Goal: Transaction & Acquisition: Purchase product/service

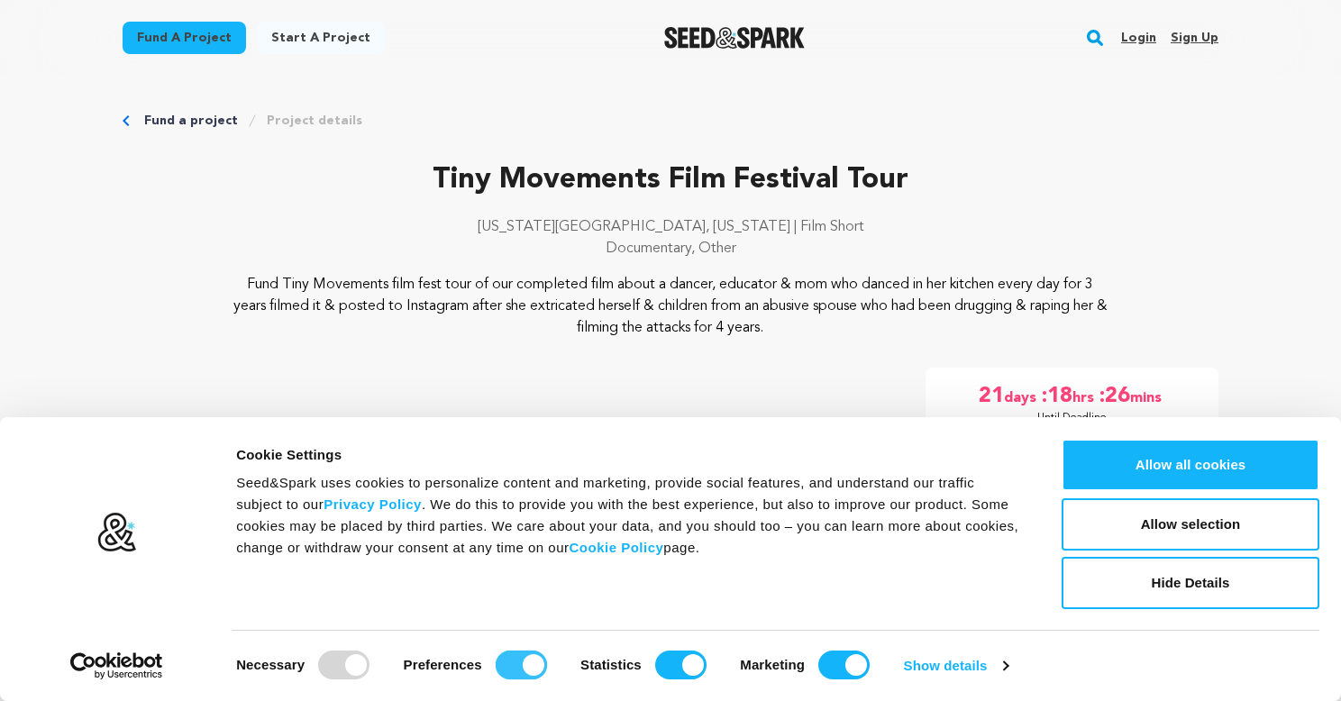
click at [501, 652] on input "Preferences" at bounding box center [521, 665] width 51 height 29
checkbox input "false"
click at [660, 660] on input "Statistics" at bounding box center [680, 665] width 51 height 29
checkbox input "false"
click at [834, 659] on input "Marketing" at bounding box center [843, 665] width 51 height 29
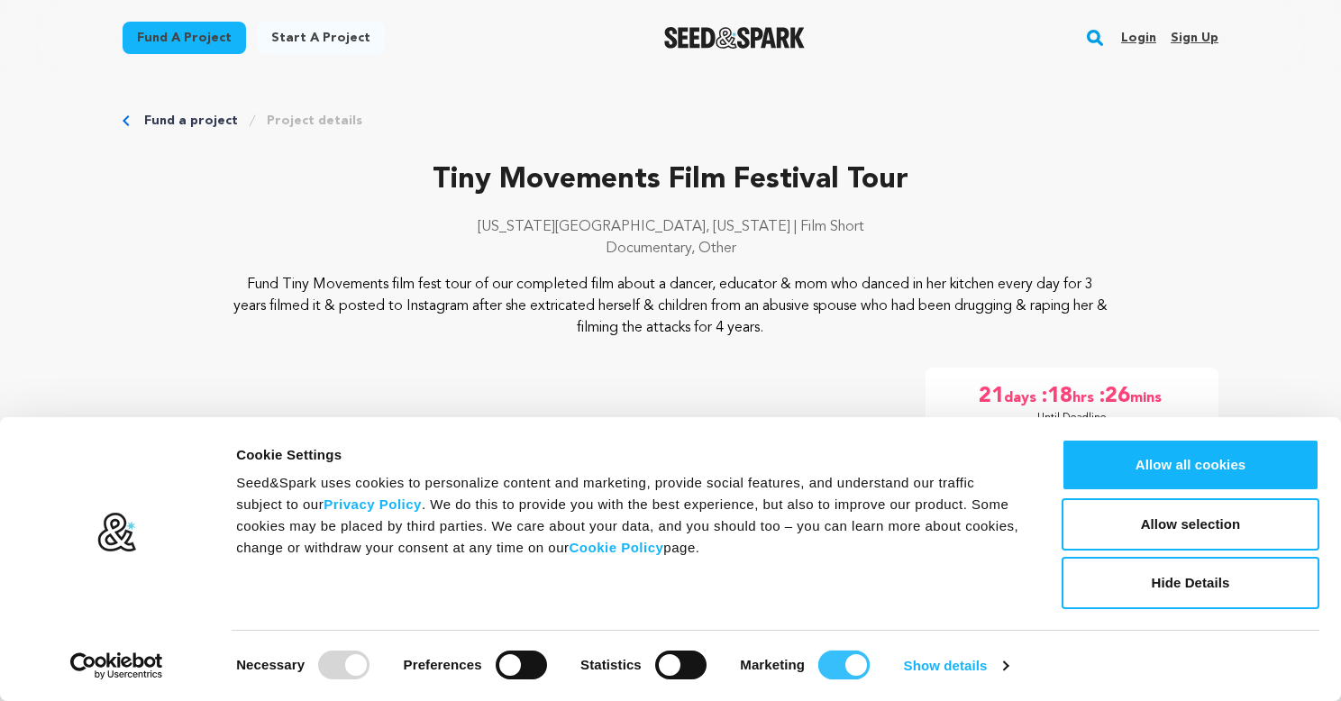
checkbox input "false"
click at [1210, 572] on button "Hide Details" at bounding box center [1190, 583] width 258 height 52
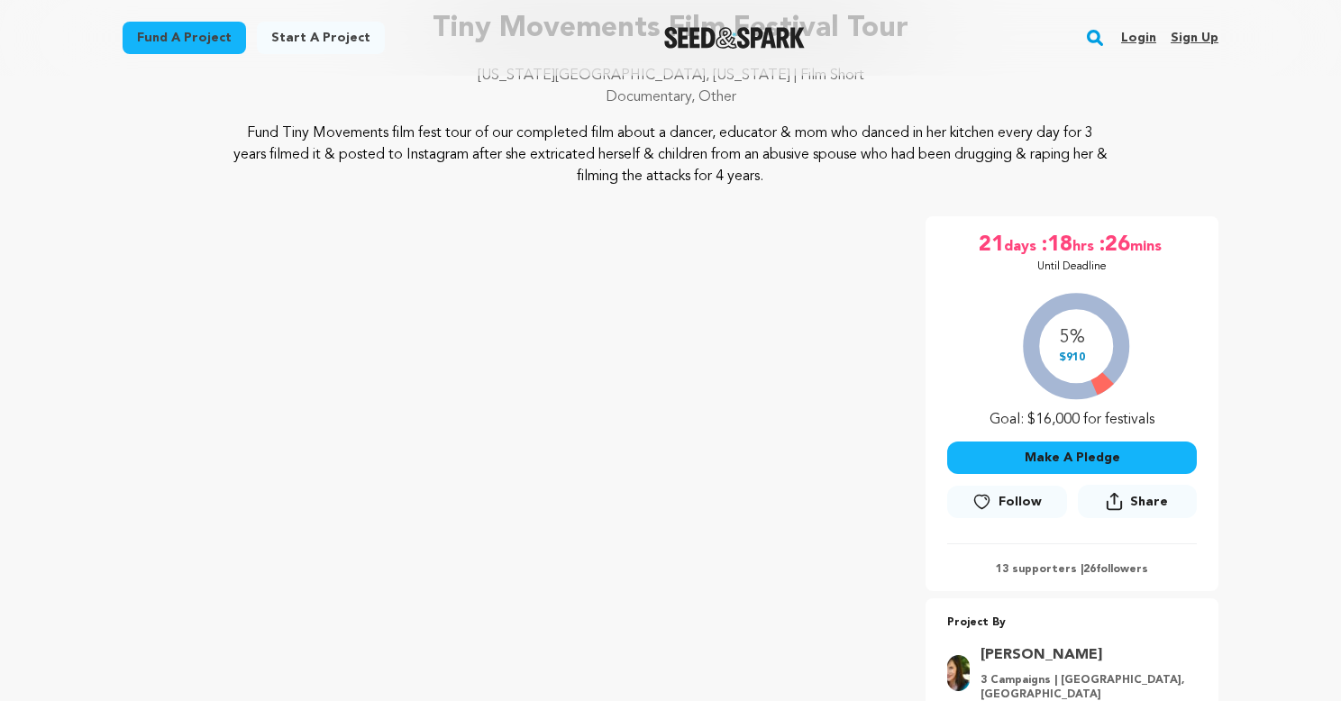
scroll to position [180, 0]
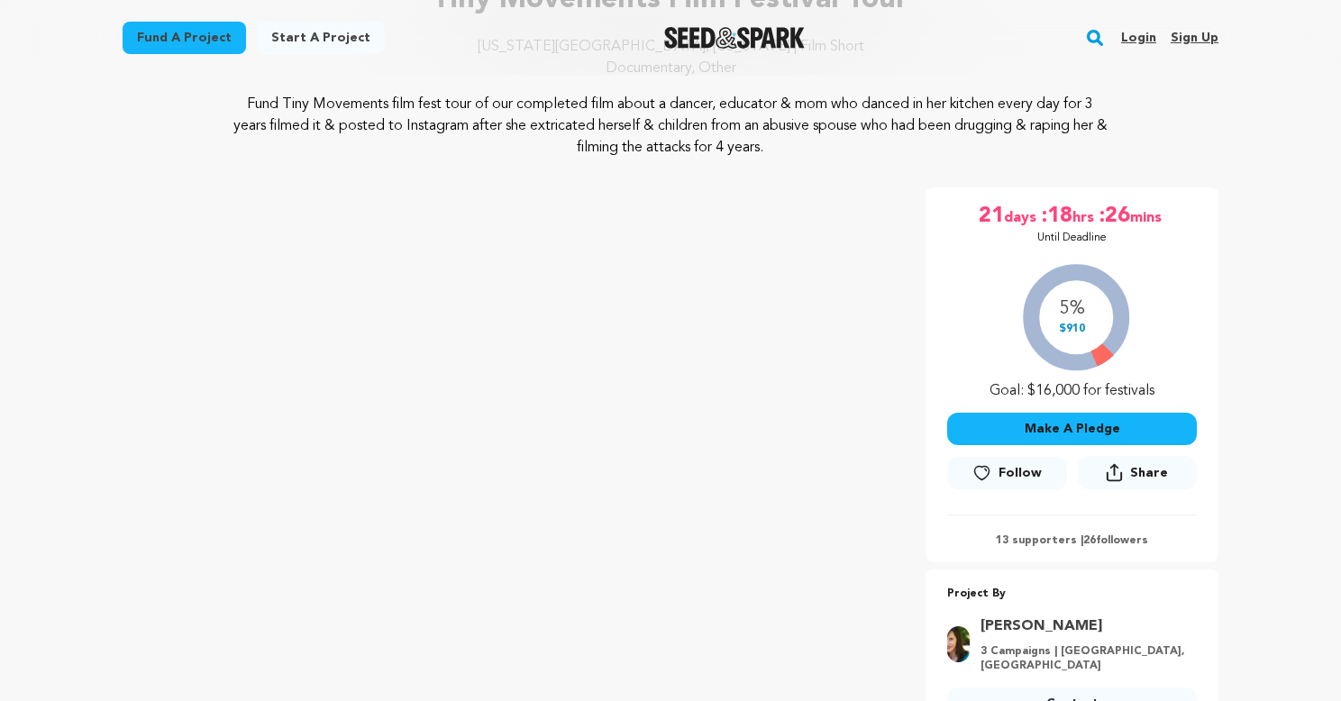
click at [1013, 469] on span "Follow" at bounding box center [1019, 473] width 43 height 18
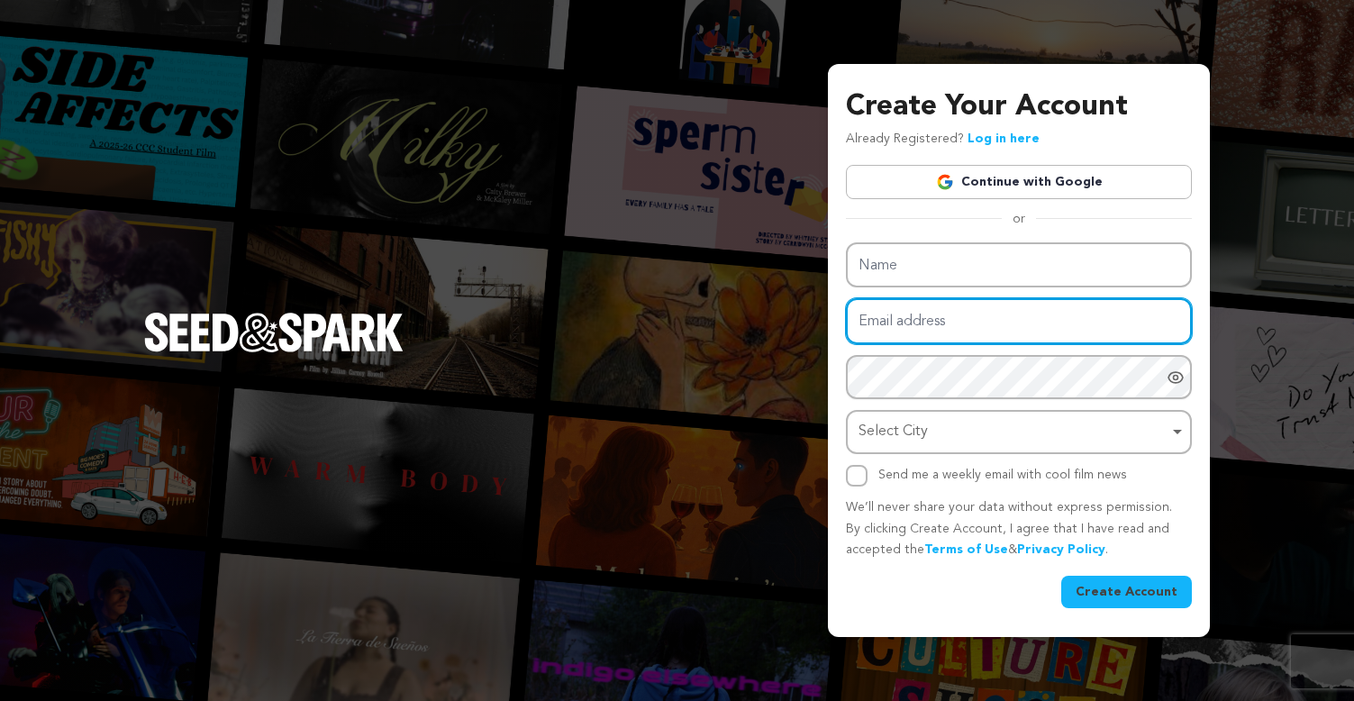
type input "[EMAIL_ADDRESS][DOMAIN_NAME]"
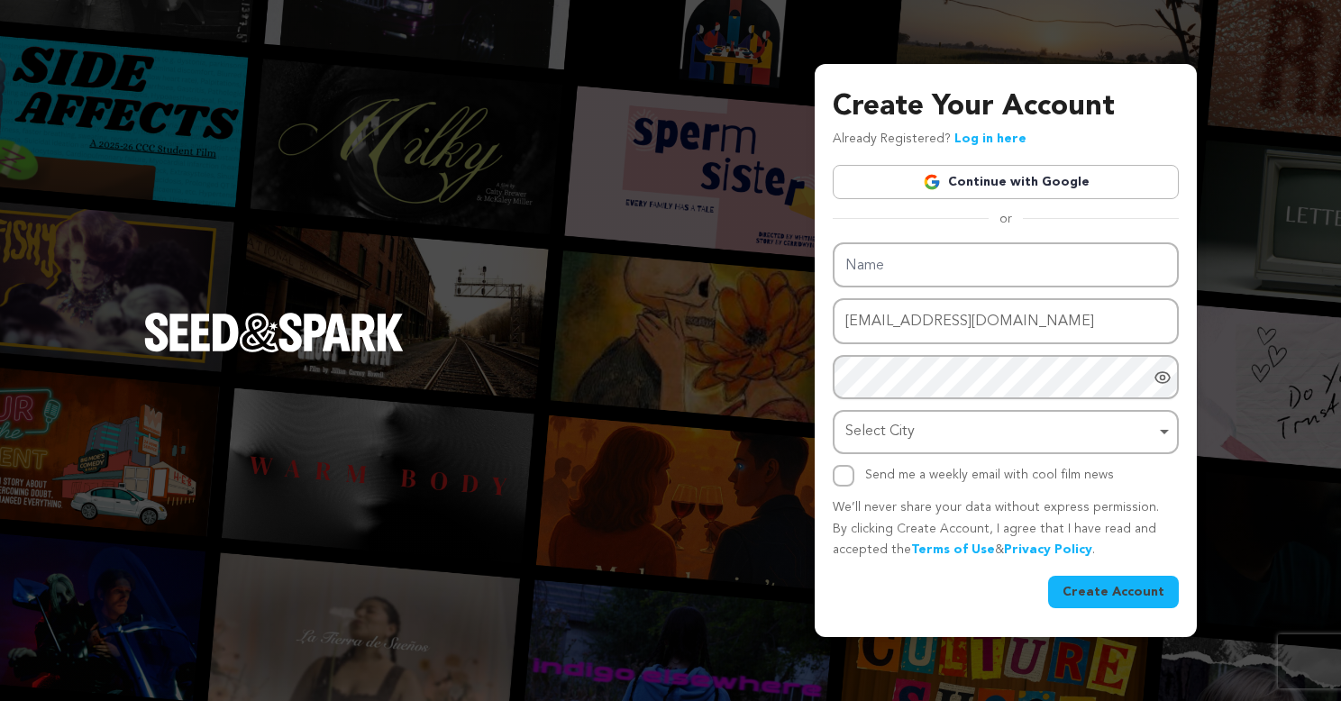
click at [1318, 143] on div "Create Your Account Already Registered? Log in here Continue with Google or eyJ…" at bounding box center [670, 350] width 1341 height 701
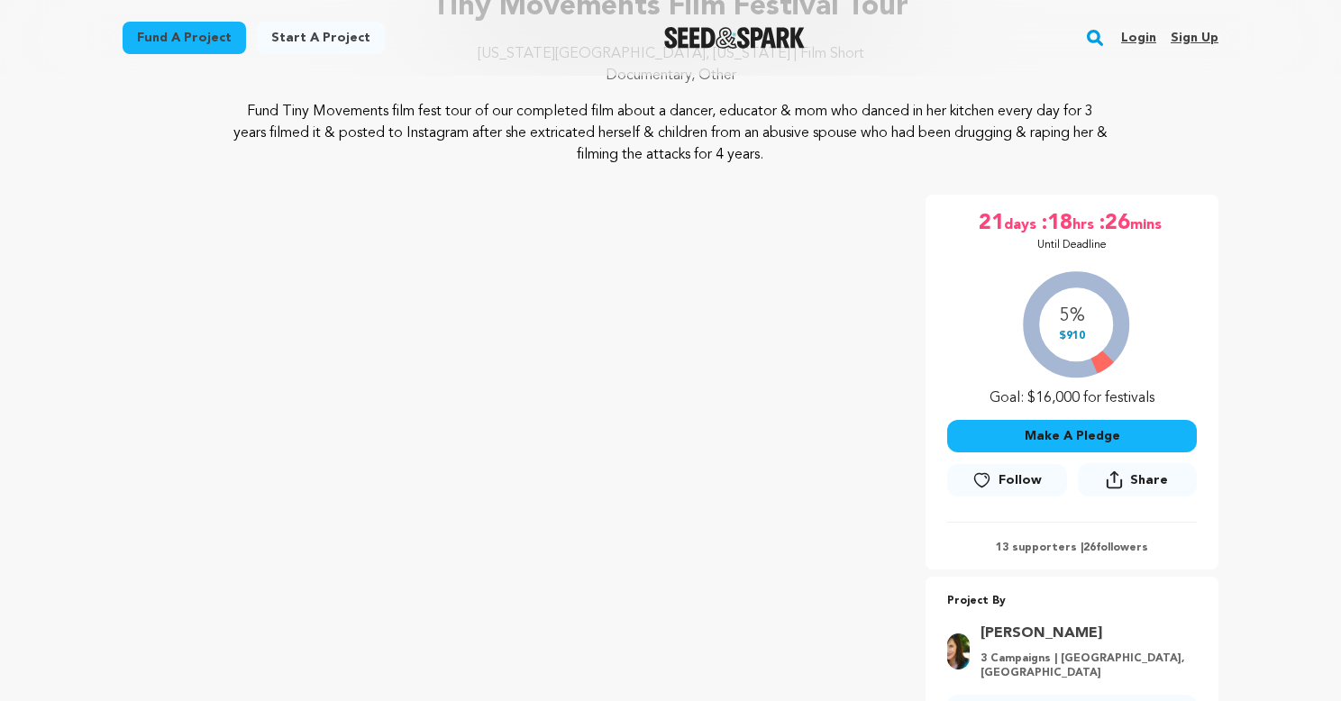
scroll to position [180, 0]
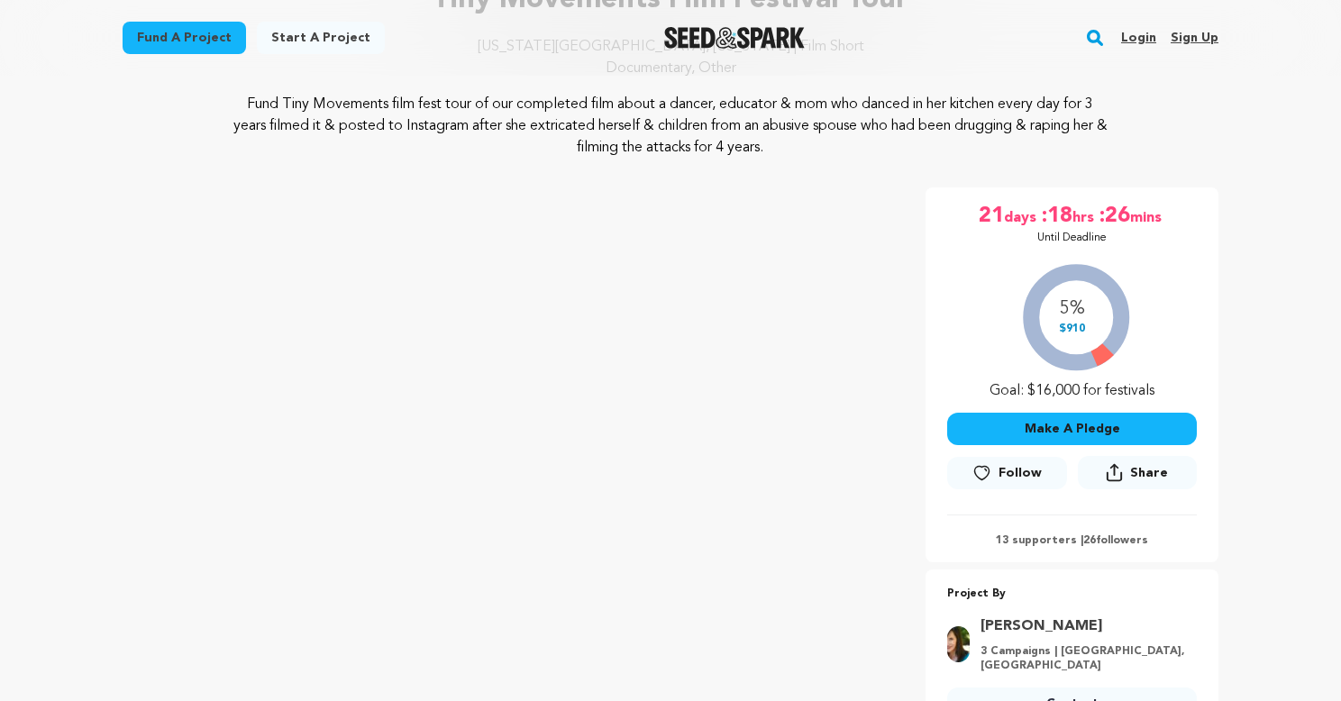
click at [1085, 426] on button "Make A Pledge" at bounding box center [1072, 429] width 250 height 32
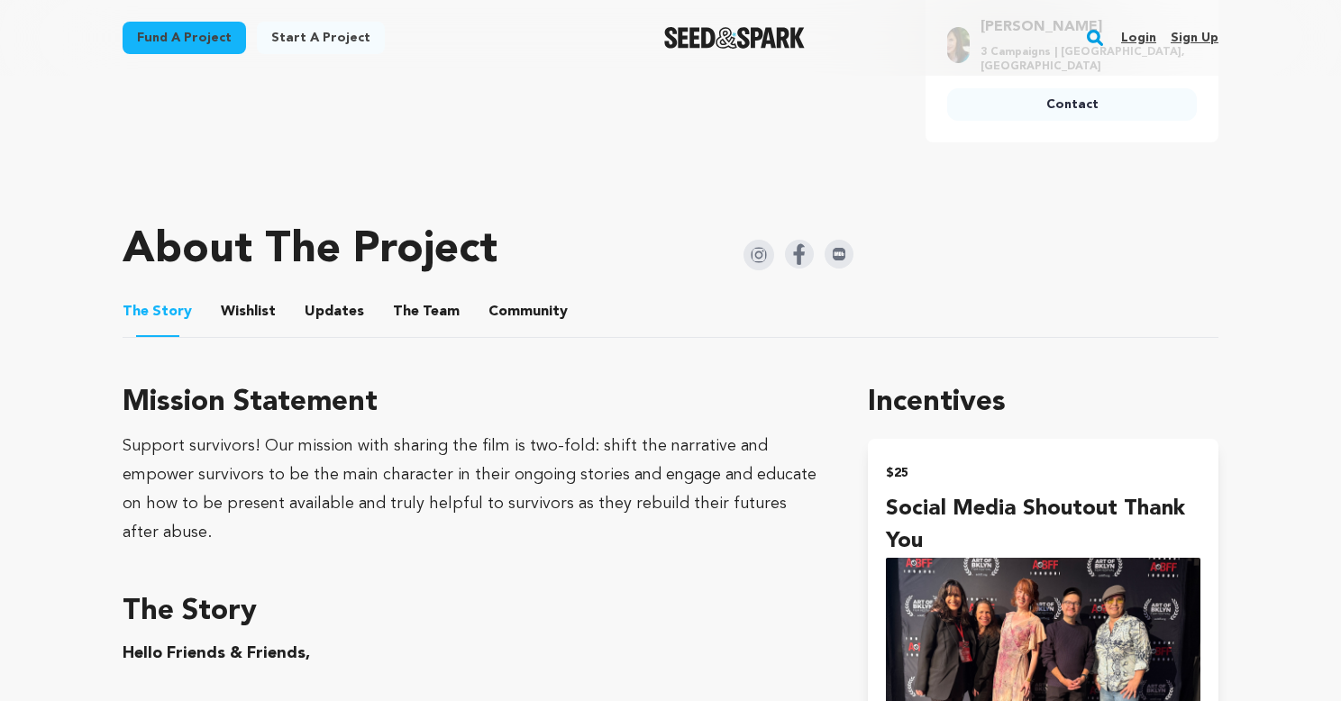
scroll to position [360, 0]
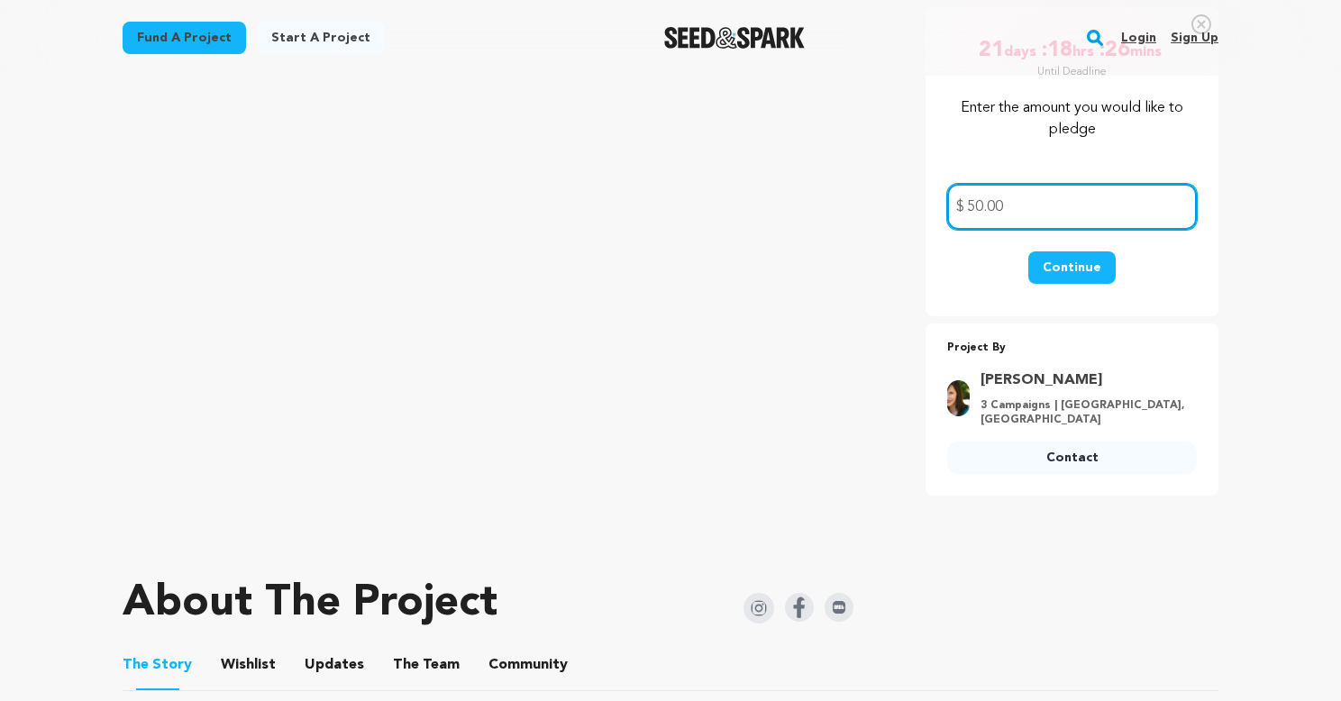
type input "50.00"
click at [1064, 265] on button "Continue" at bounding box center [1071, 267] width 87 height 32
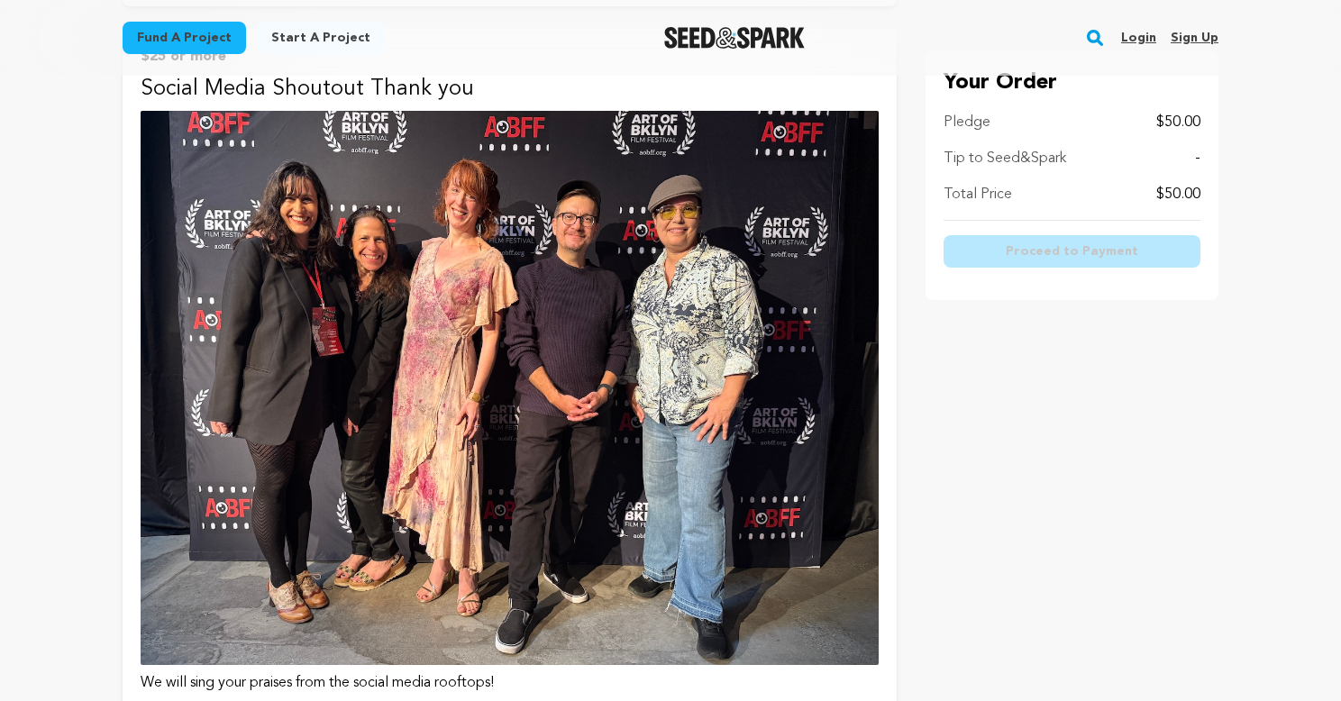
scroll to position [317, 0]
